Goal: Information Seeking & Learning: Learn about a topic

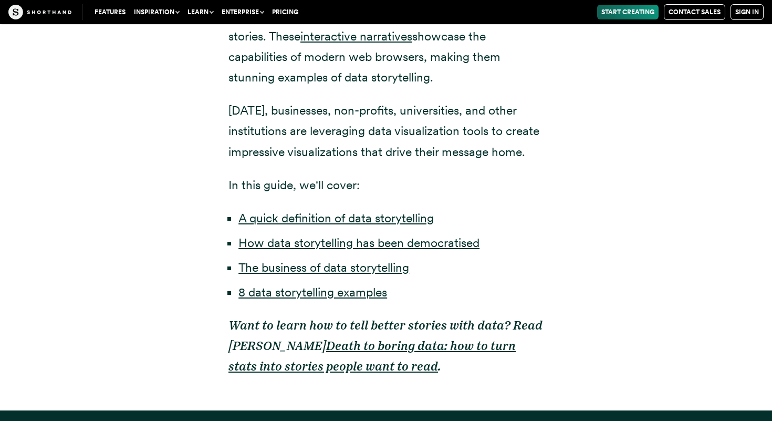
scroll to position [778, 0]
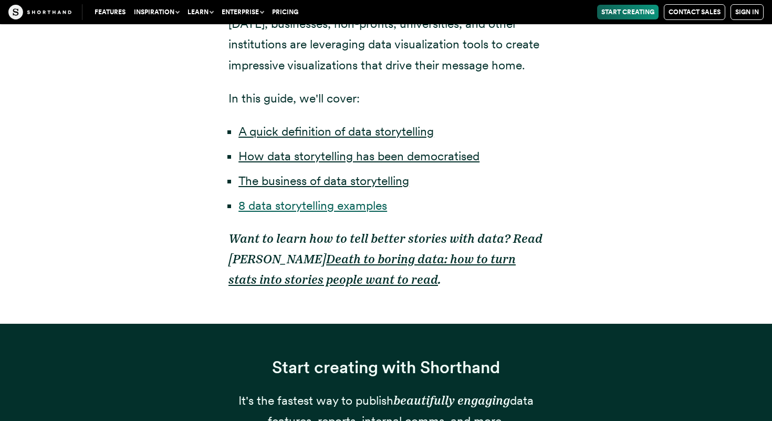
click at [351, 212] on link "8 data storytelling examples" at bounding box center [312, 205] width 149 height 15
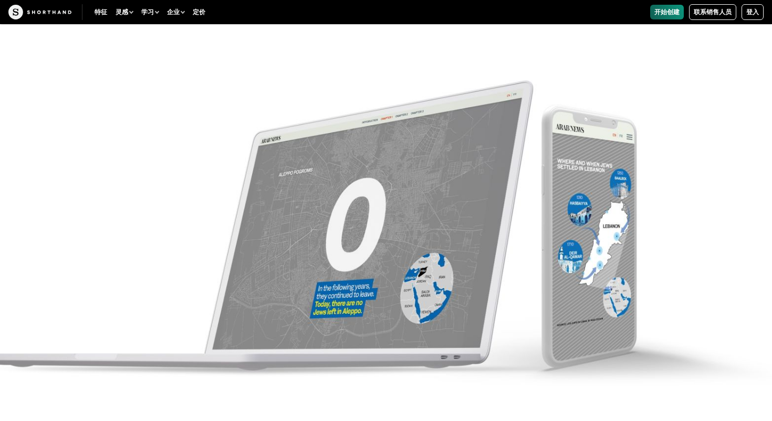
scroll to position [6505, 0]
click at [397, 208] on img at bounding box center [386, 210] width 772 height 421
click at [392, 253] on img at bounding box center [386, 210] width 772 height 421
click at [439, 290] on img at bounding box center [386, 210] width 772 height 421
click at [343, 296] on img at bounding box center [386, 210] width 772 height 421
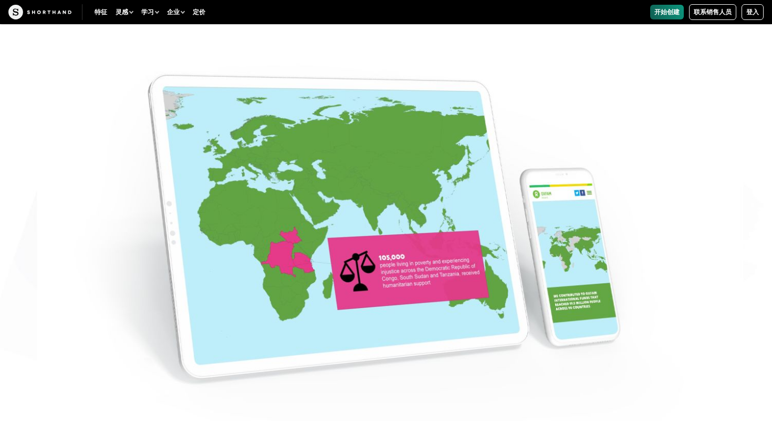
scroll to position [5305, 0]
click at [380, 282] on img at bounding box center [386, 210] width 772 height 421
click at [303, 250] on img at bounding box center [386, 210] width 772 height 421
click at [289, 258] on img at bounding box center [386, 210] width 772 height 421
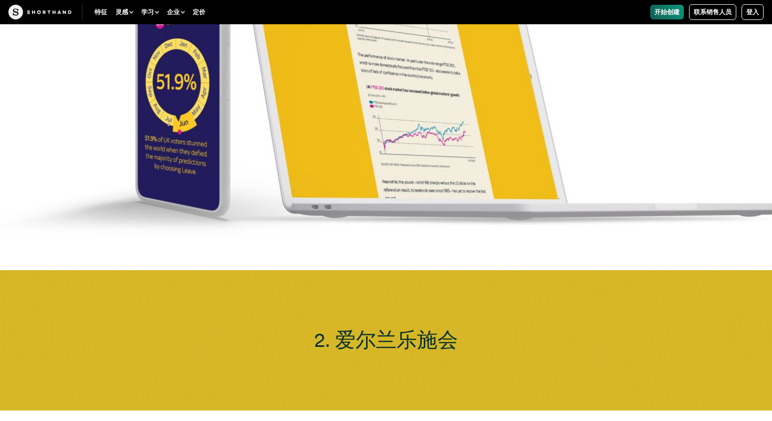
scroll to position [4227, 0]
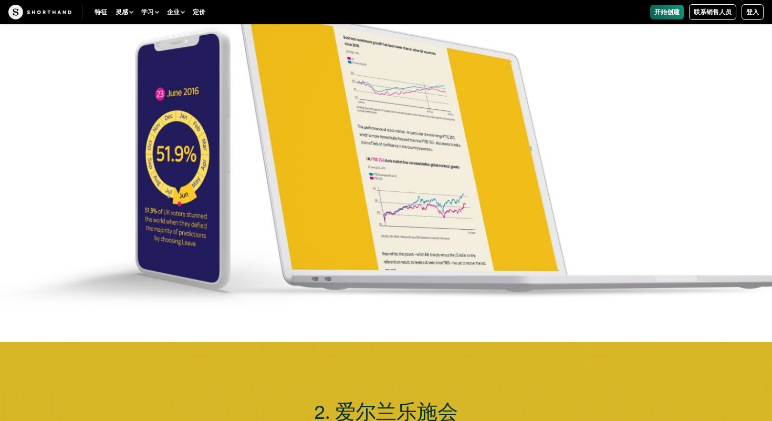
click at [385, 164] on img at bounding box center [386, 132] width 772 height 421
click at [176, 186] on img at bounding box center [386, 132] width 772 height 421
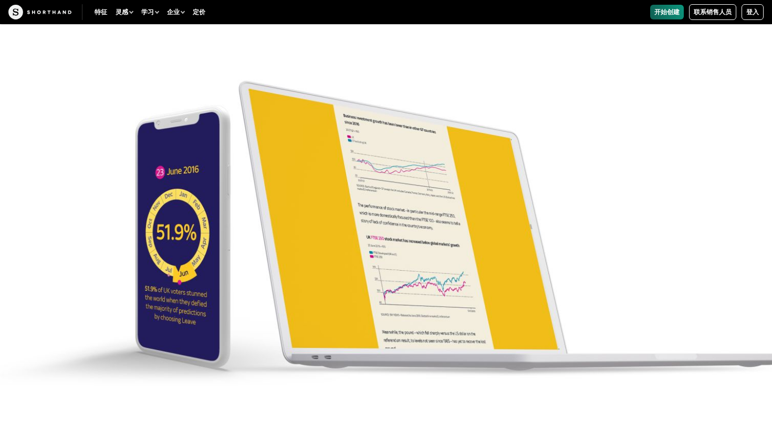
scroll to position [3970, 0]
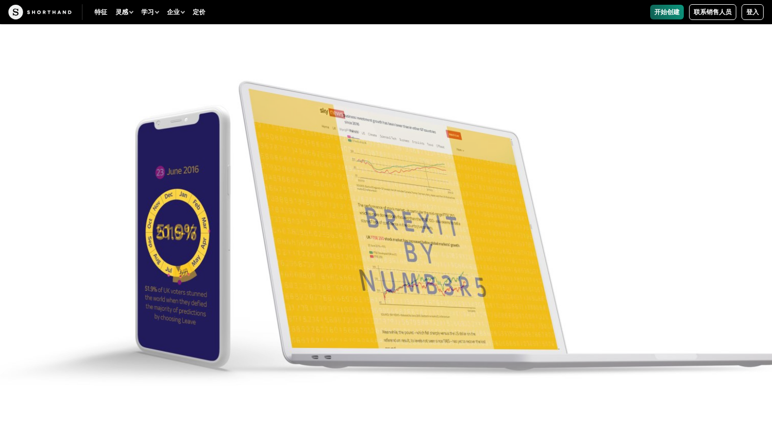
click at [385, 245] on img at bounding box center [386, 210] width 772 height 421
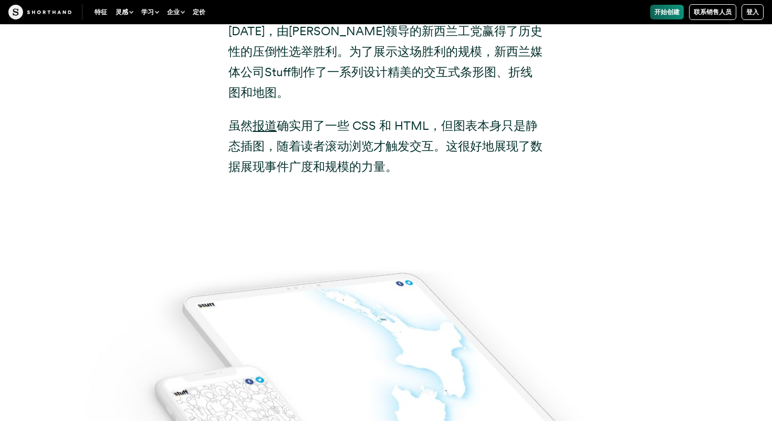
scroll to position [7320, 0]
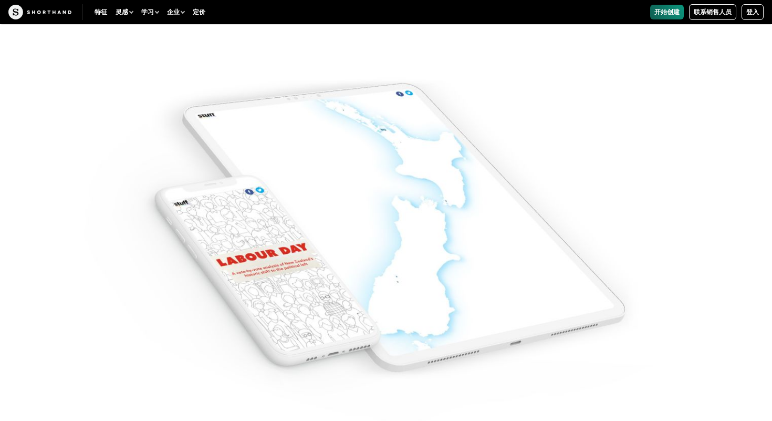
click at [378, 217] on img at bounding box center [386, 210] width 772 height 421
click at [412, 249] on img at bounding box center [386, 210] width 772 height 421
click at [287, 293] on img at bounding box center [386, 210] width 772 height 421
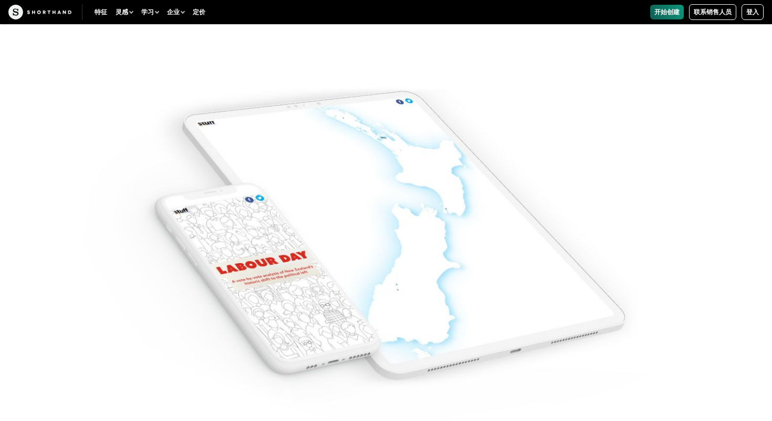
scroll to position [7270, 0]
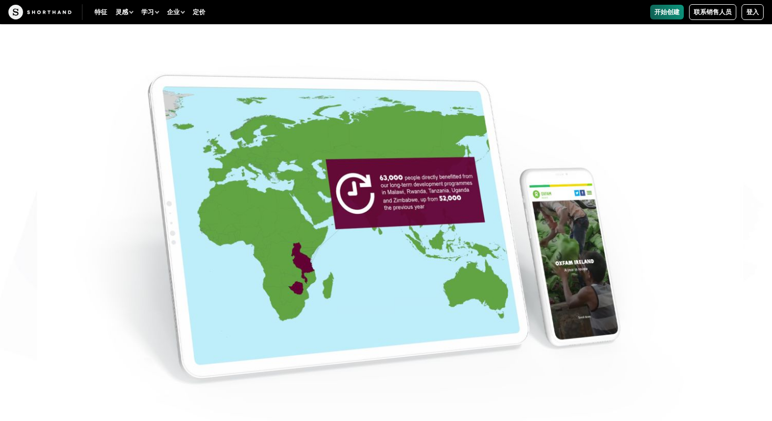
scroll to position [4624, 0]
click at [366, 185] on img at bounding box center [386, 210] width 772 height 421
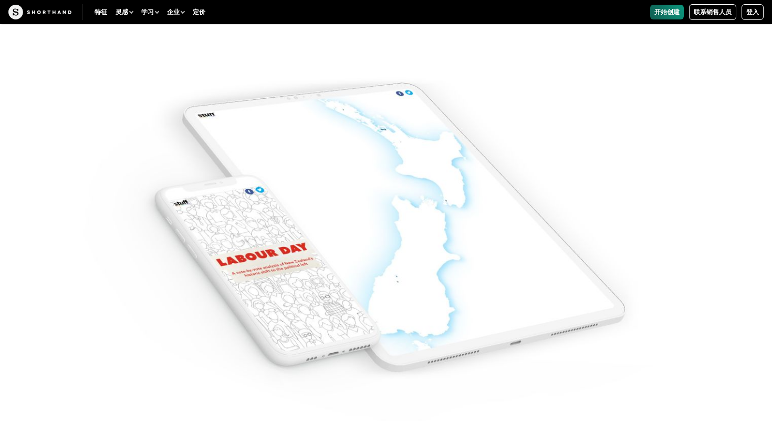
scroll to position [6958, 0]
click at [375, 181] on img at bounding box center [386, 210] width 772 height 421
click at [371, 242] on img at bounding box center [386, 210] width 772 height 421
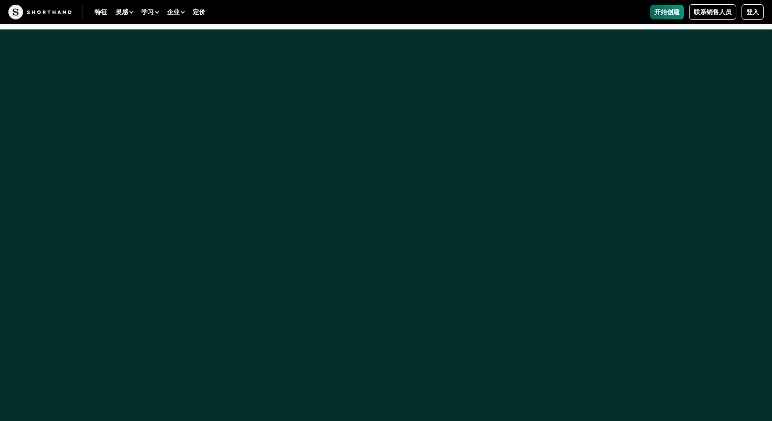
scroll to position [8083, 0]
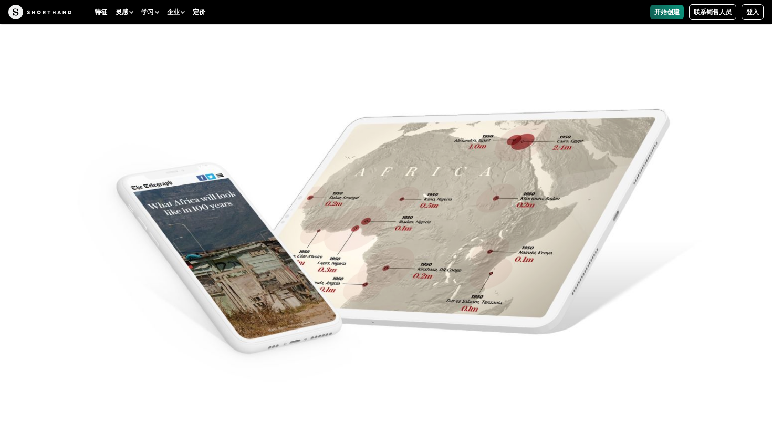
click at [407, 209] on img at bounding box center [386, 210] width 772 height 421
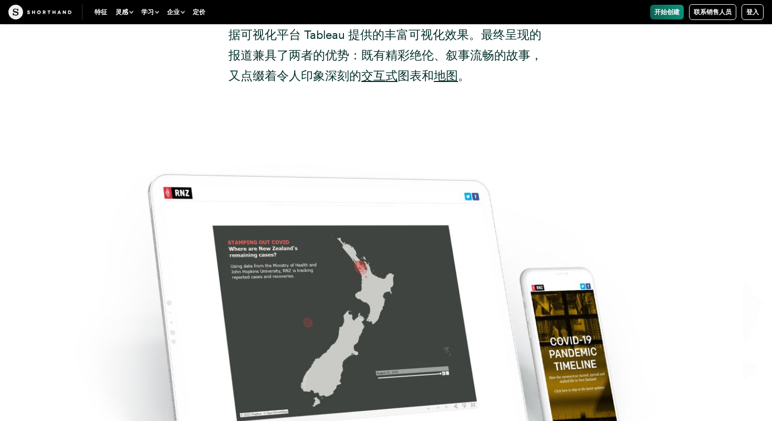
scroll to position [9990, 0]
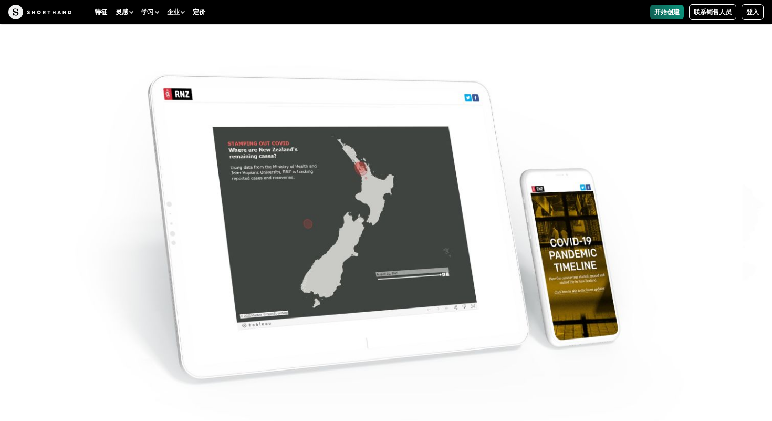
click at [372, 236] on img at bounding box center [386, 211] width 772 height 421
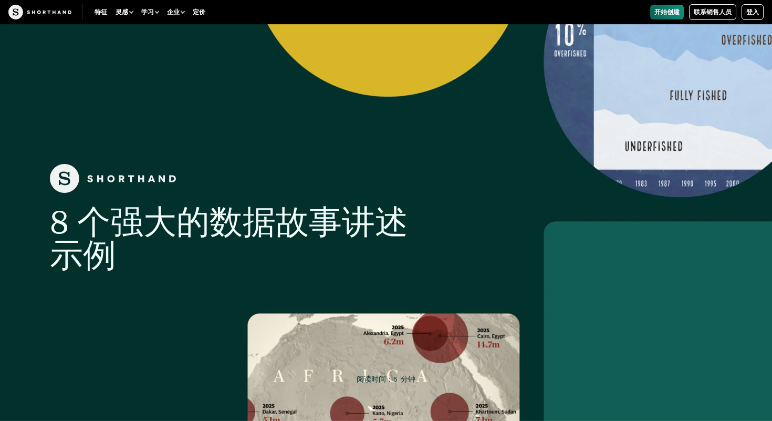
click at [672, 13] on font "开始创建" at bounding box center [666, 11] width 25 height 7
